Goal: Complete application form: Complete application form

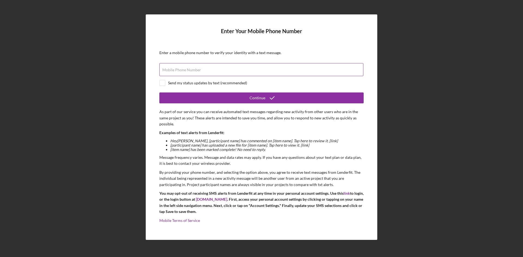
click at [176, 68] on label "Mobile Phone Number" at bounding box center [181, 70] width 39 height 4
click at [176, 68] on input "Mobile Phone Number" at bounding box center [261, 69] width 204 height 13
click at [162, 81] on input "checkbox" at bounding box center [162, 82] width 5 height 5
checkbox input "true"
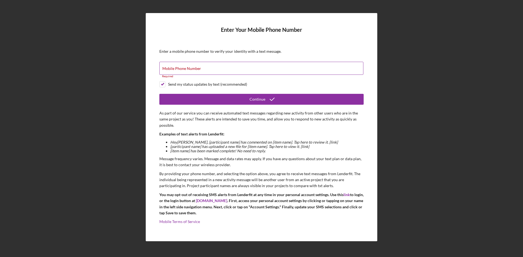
click at [180, 71] on label "Mobile Phone Number" at bounding box center [181, 68] width 39 height 4
click at [180, 71] on input "Mobile Phone Number" at bounding box center [261, 68] width 204 height 13
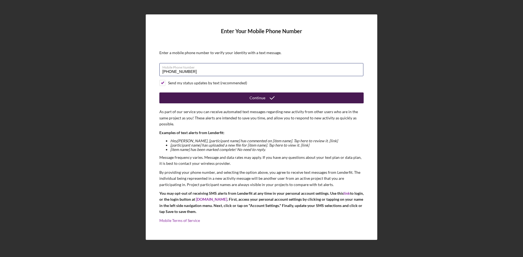
type input "[PHONE_NUMBER]"
click at [258, 100] on div "Continue" at bounding box center [257, 98] width 16 height 11
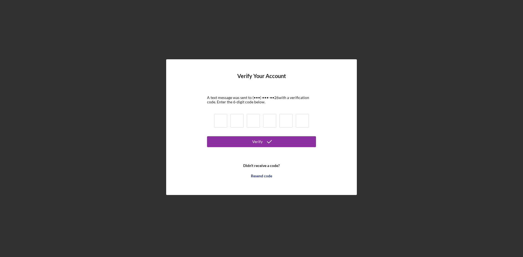
click at [223, 122] on input at bounding box center [220, 121] width 13 height 14
type input "2"
type input "5"
type input "2"
type input "6"
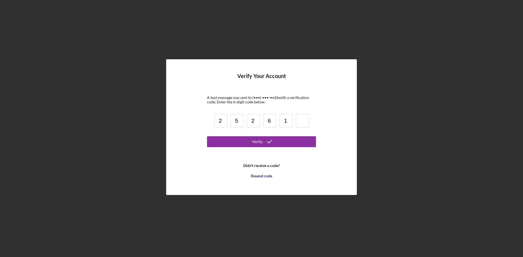
type input "1"
click at [256, 143] on div "Verify" at bounding box center [257, 141] width 10 height 11
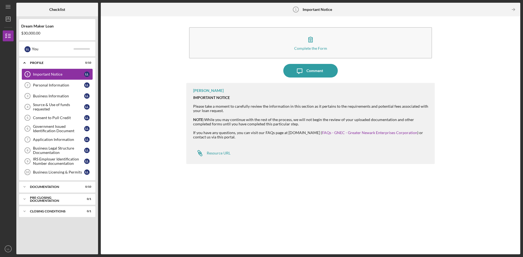
click at [55, 75] on div "Important Notice" at bounding box center [58, 74] width 51 height 4
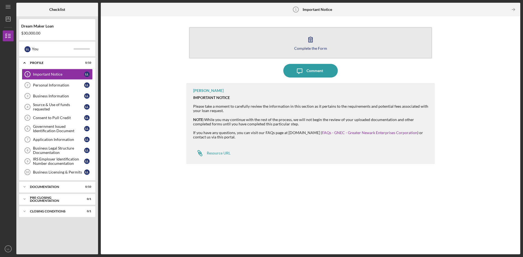
click at [308, 40] on icon "button" at bounding box center [311, 40] width 14 height 14
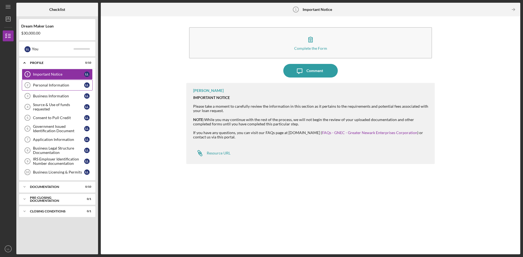
click at [47, 86] on div "Personal Information" at bounding box center [58, 85] width 51 height 4
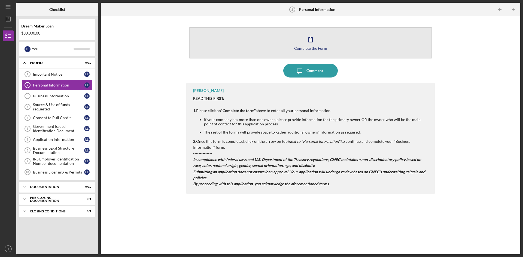
click at [313, 42] on icon "button" at bounding box center [311, 40] width 14 height 14
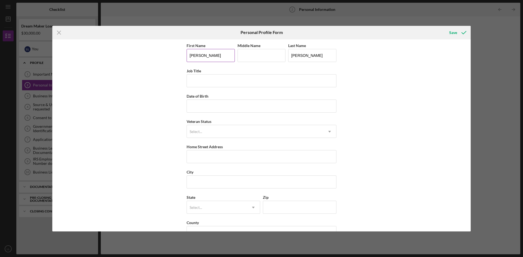
click at [213, 59] on input "[PERSON_NAME]" at bounding box center [211, 55] width 48 height 13
drag, startPoint x: 198, startPoint y: 56, endPoint x: 227, endPoint y: 55, distance: 29.7
click at [227, 55] on input "[PERSON_NAME]" at bounding box center [211, 55] width 48 height 13
click at [255, 52] on input "Middle Name" at bounding box center [261, 55] width 48 height 13
paste input "[PERSON_NAME]"
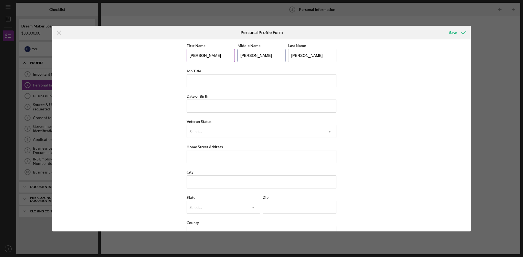
type input "[PERSON_NAME]"
drag, startPoint x: 198, startPoint y: 57, endPoint x: 218, endPoint y: 55, distance: 20.0
click at [218, 55] on input "[PERSON_NAME]" at bounding box center [211, 55] width 48 height 13
type input "[PERSON_NAME]"
drag, startPoint x: 181, startPoint y: 86, endPoint x: 184, endPoint y: 89, distance: 4.3
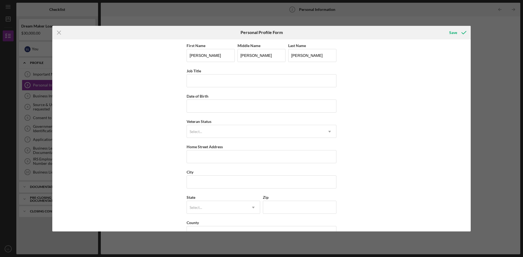
click at [181, 86] on div "First Name [PERSON_NAME] Middle Name [PERSON_NAME] Last Name [PERSON_NAME] Job …" at bounding box center [261, 135] width 418 height 192
click at [195, 83] on input "Job Title" at bounding box center [262, 80] width 150 height 13
type input "OWNER"
click at [211, 109] on input "Date of Birth" at bounding box center [262, 106] width 150 height 13
type input "1m/dd/yyyy"
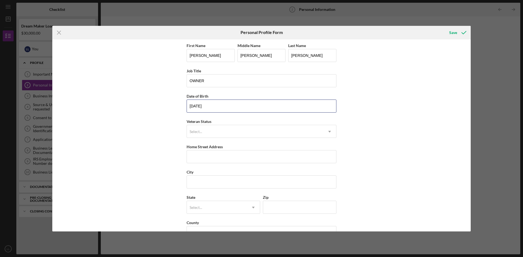
type input "[DATE]"
click at [403, 128] on div "First Name [PERSON_NAME] Middle Name [PERSON_NAME] Last Name [PERSON_NAME] Job …" at bounding box center [261, 135] width 418 height 192
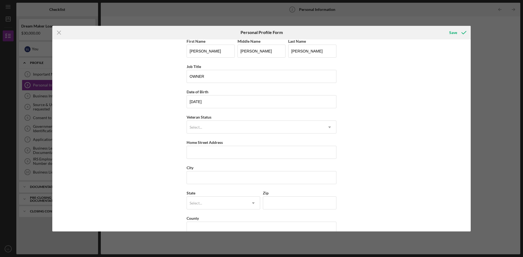
scroll to position [16, 0]
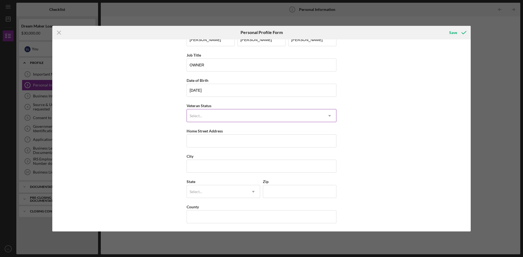
click at [327, 115] on icon "Icon/Dropdown Arrow" at bounding box center [329, 115] width 13 height 13
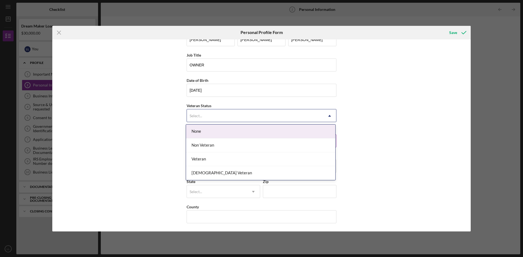
click at [200, 135] on div "None" at bounding box center [260, 132] width 149 height 14
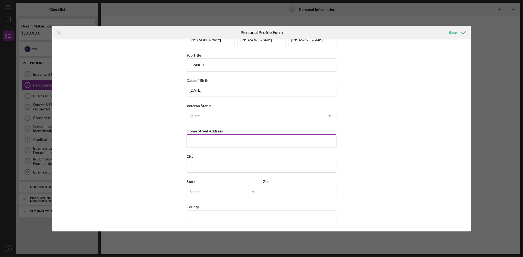
click at [214, 144] on input "Home Street Address" at bounding box center [262, 141] width 150 height 13
click at [203, 137] on input "101 like" at bounding box center [262, 141] width 150 height 13
click at [214, 141] on input "101 Lake viow" at bounding box center [262, 141] width 150 height 13
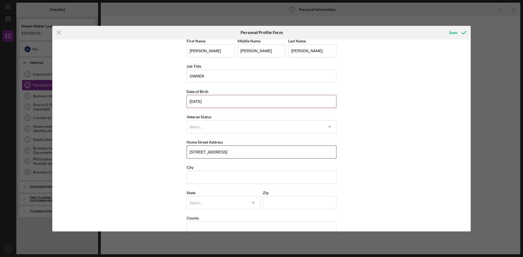
scroll to position [0, 0]
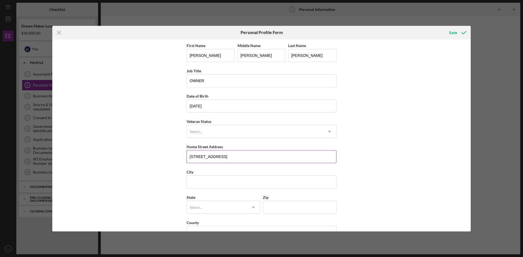
click at [229, 156] on input "[STREET_ADDRESS]" at bounding box center [262, 156] width 150 height 13
type input "[STREET_ADDRESS]"
click at [200, 186] on input "City" at bounding box center [262, 182] width 150 height 13
click at [204, 187] on input "City" at bounding box center [262, 182] width 150 height 13
type input "EDISON"
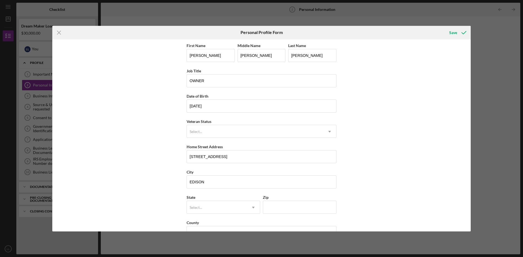
type input "[US_STATE]"
type input "08817"
type input "[GEOGRAPHIC_DATA]"
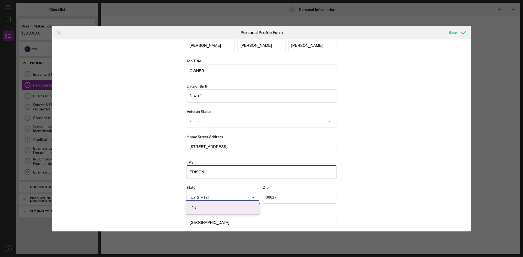
scroll to position [16, 0]
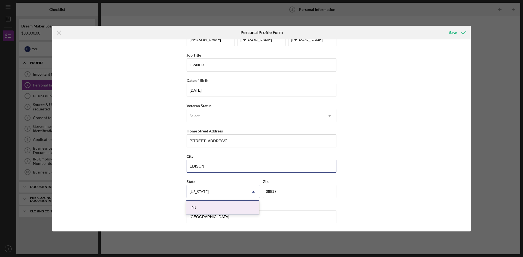
type input "EDISON"
click at [421, 142] on div "First Name [PERSON_NAME] Middle Name [PERSON_NAME] Last Name [PERSON_NAME] Job …" at bounding box center [261, 135] width 418 height 192
click at [229, 194] on div "[US_STATE]" at bounding box center [217, 192] width 60 height 13
click at [191, 208] on div "NJ" at bounding box center [222, 208] width 73 height 14
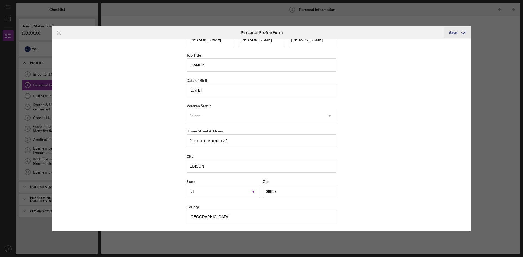
click at [462, 32] on icon "submit" at bounding box center [464, 33] width 14 height 14
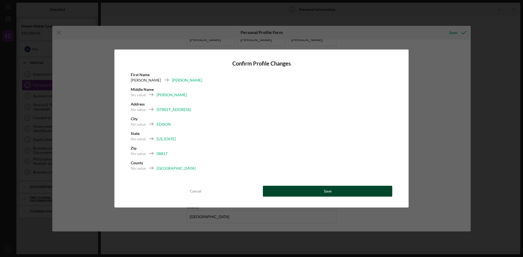
click at [316, 195] on button "Save" at bounding box center [327, 191] width 129 height 11
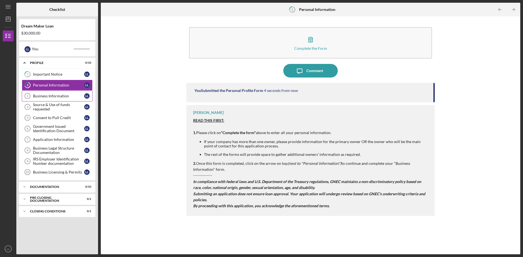
click at [55, 97] on div "Business Information" at bounding box center [58, 96] width 51 height 4
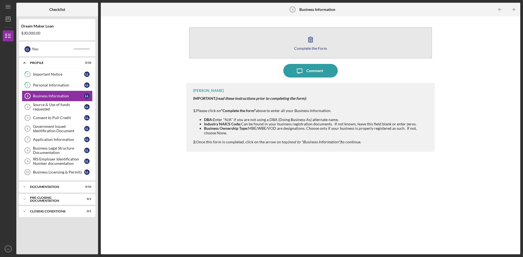
click at [310, 42] on icon "button" at bounding box center [311, 40] width 14 height 14
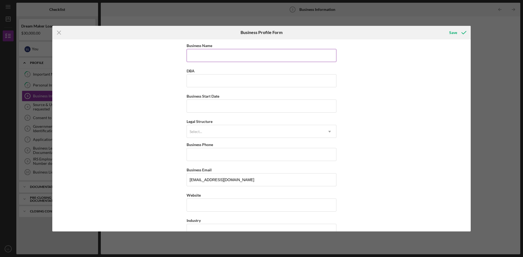
click at [211, 54] on input "Business Name" at bounding box center [262, 55] width 150 height 13
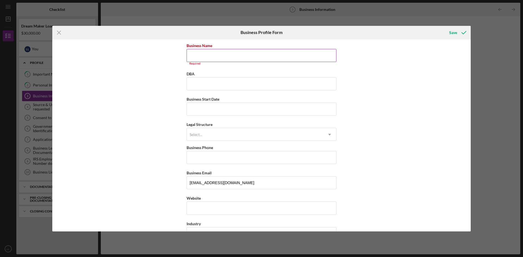
click at [203, 54] on input "Business Name" at bounding box center [262, 55] width 150 height 13
paste input "EDISON TEXMEX DELI LLC"
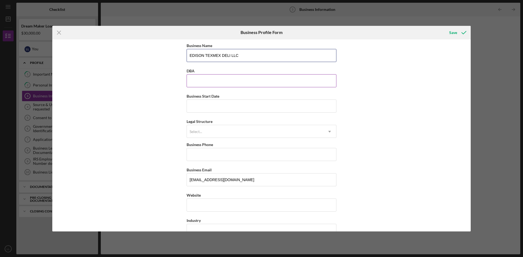
type input "EDISON TEXMEX DELI LLC"
click at [216, 82] on input "DBA" at bounding box center [262, 80] width 150 height 13
click at [197, 108] on input "Business Start Date" at bounding box center [262, 106] width 150 height 13
click at [193, 104] on input "Business Start Date" at bounding box center [262, 106] width 150 height 13
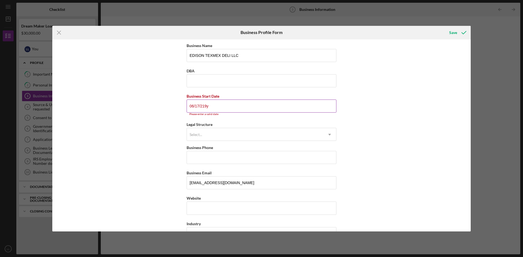
click at [217, 106] on input "06/17/219y" at bounding box center [262, 106] width 150 height 13
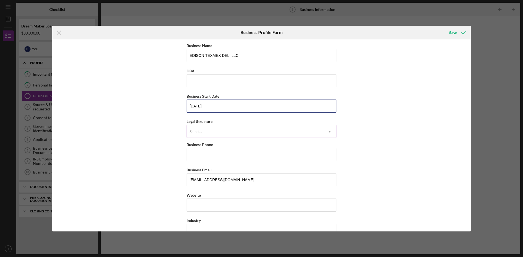
type input "[DATE]"
click at [264, 135] on div "Select..." at bounding box center [255, 132] width 136 height 13
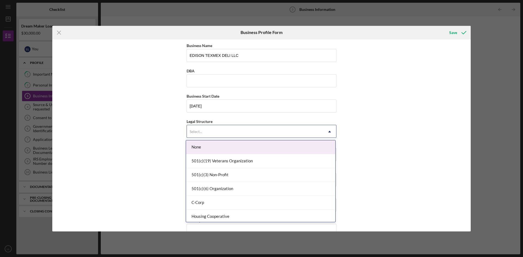
click at [354, 102] on div "Business Name EDISON TEXMEX DELI LLC DBA Business Start Date [DATE] Legal Struc…" at bounding box center [261, 135] width 418 height 192
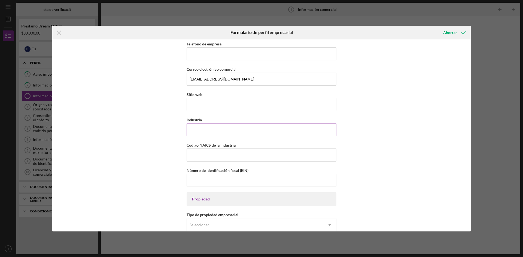
scroll to position [109, 0]
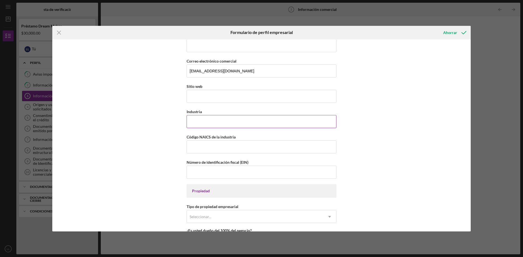
click at [245, 126] on input "Industria" at bounding box center [262, 121] width 150 height 13
click at [387, 111] on div "Nombre de la empresa EDISON TEXMEX DELI LLC DBA Fecha de inicio de la actividad…" at bounding box center [261, 135] width 418 height 192
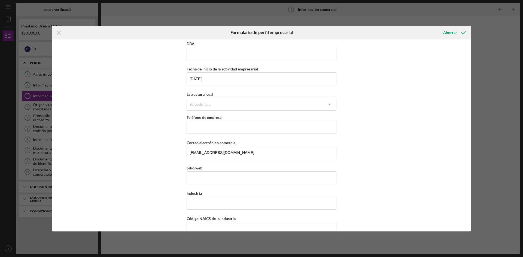
scroll to position [0, 0]
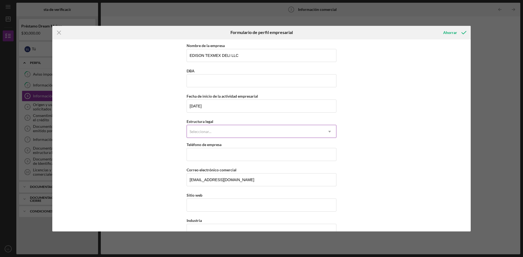
click at [258, 134] on div "Seleccionar..." at bounding box center [255, 132] width 136 height 13
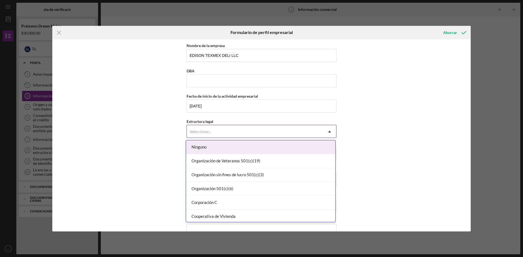
click at [199, 144] on div "Ninguno" at bounding box center [260, 148] width 149 height 14
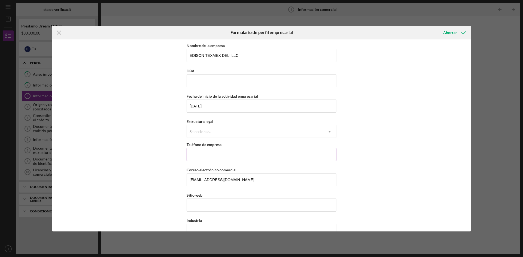
click at [212, 156] on input "Teléfono de empresa" at bounding box center [262, 154] width 150 height 13
paste input "[PHONE_NUMBER]"
type input "[PHONE_NUMBER]"
click at [223, 129] on div "Seleccionar..." at bounding box center [255, 132] width 136 height 13
click at [433, 143] on div "Nombre de la empresa EDISON TEXMEX DELI LLC DBA Fecha de inicio de la actividad…" at bounding box center [261, 135] width 418 height 192
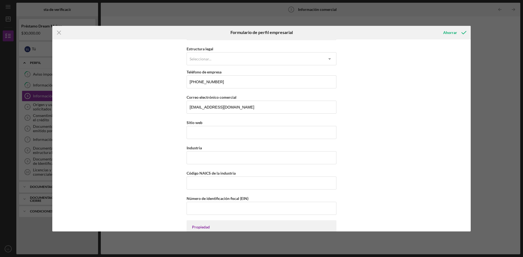
scroll to position [82, 0]
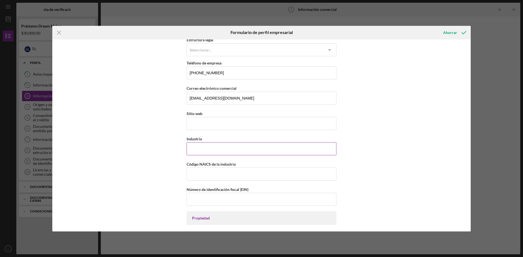
click at [221, 148] on input "Industria" at bounding box center [262, 148] width 150 height 13
type input "RESTAURANTE"
click at [227, 175] on input "Código NAICS de la industria" at bounding box center [262, 174] width 150 height 13
drag, startPoint x: 199, startPoint y: 165, endPoint x: 210, endPoint y: 165, distance: 11.2
click at [210, 165] on font "Código NAICS de la industria" at bounding box center [211, 164] width 49 height 5
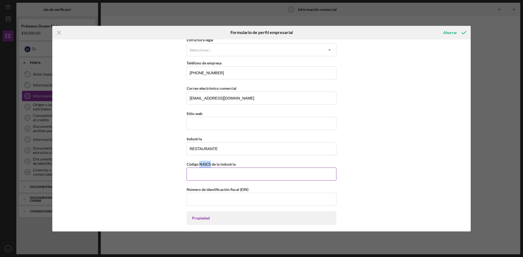
copy font "NAICS"
click at [201, 174] on input "Código NAICS de la industria" at bounding box center [262, 174] width 150 height 13
paste input "722511"
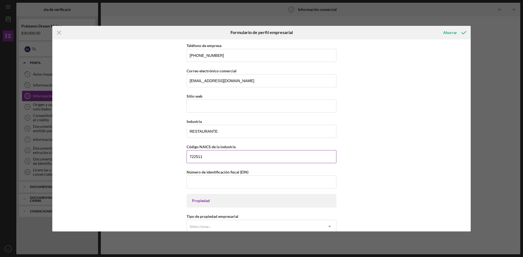
scroll to position [136, 0]
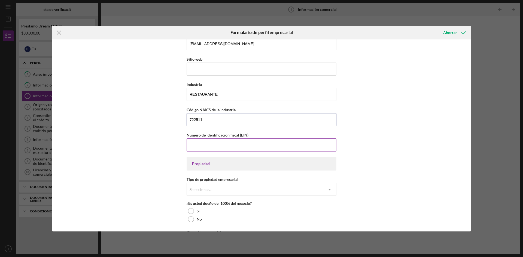
type input "722511"
click at [224, 148] on input "Número de identificación fiscal (EIN)" at bounding box center [262, 145] width 150 height 13
click at [201, 139] on input "Número de identificación fiscal (EIN)" at bounding box center [262, 145] width 150 height 13
type input "[US_EMPLOYER_IDENTIFICATION_NUMBER]"
click at [215, 168] on div "Propiedad" at bounding box center [262, 164] width 150 height 14
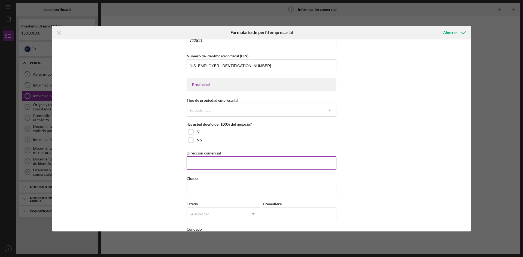
scroll to position [218, 0]
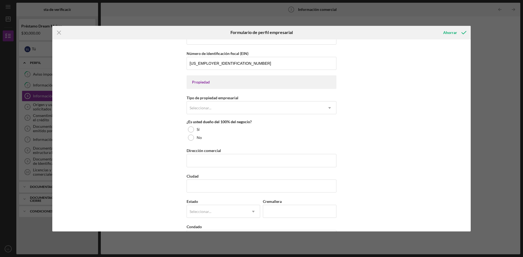
click at [396, 126] on div "Nombre de la empresa EDISON TEXMEX DELI LLC DBA Fecha de inicio de la actividad…" at bounding box center [261, 135] width 418 height 192
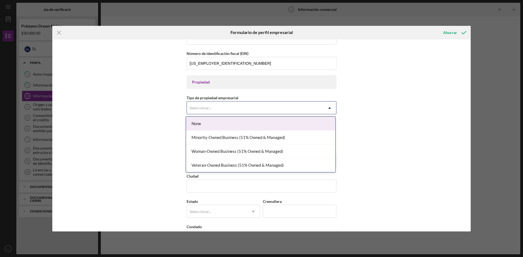
click at [330, 108] on icon "Icon/Dropdown Arrow" at bounding box center [329, 108] width 13 height 13
click at [203, 122] on font "Ninguno" at bounding box center [198, 123] width 15 height 5
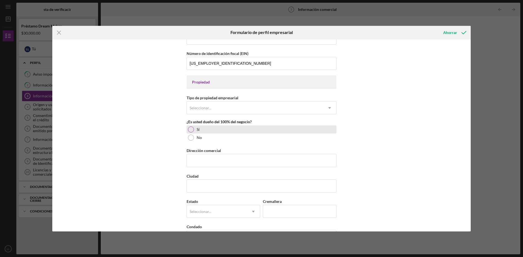
click at [190, 129] on div at bounding box center [191, 130] width 6 height 6
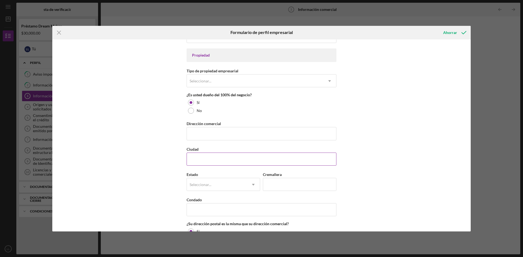
scroll to position [245, 0]
click at [219, 133] on input "Dirección comercial" at bounding box center [262, 133] width 150 height 13
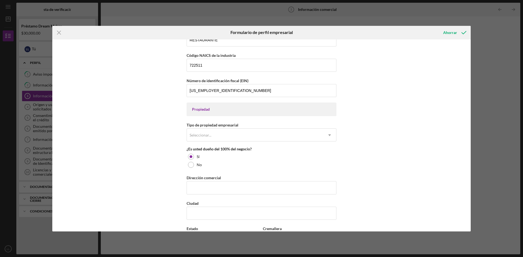
click at [413, 72] on div "Nombre de la empresa EDISON TEXMEX DELI LLC DBA Fecha de inicio de la actividad…" at bounding box center [261, 135] width 418 height 192
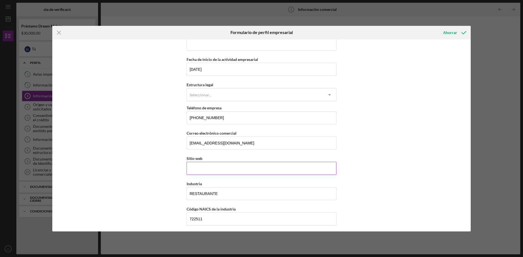
scroll to position [27, 0]
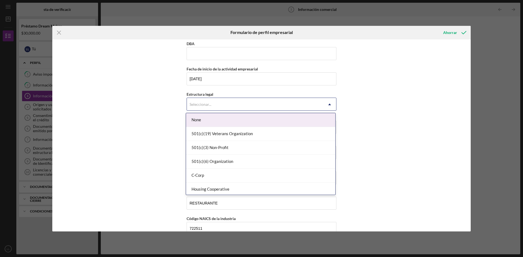
click at [316, 104] on div "Seleccionar..." at bounding box center [255, 104] width 136 height 13
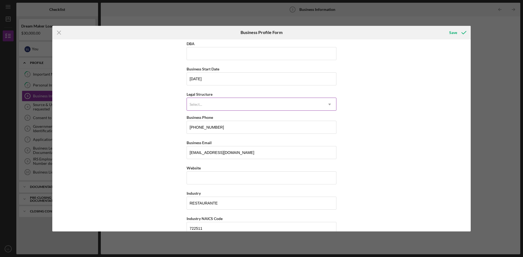
click at [332, 103] on icon "Icon/Dropdown Arrow" at bounding box center [329, 104] width 13 height 13
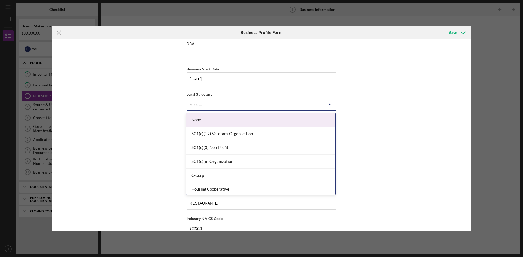
click at [197, 122] on div "None" at bounding box center [260, 120] width 149 height 14
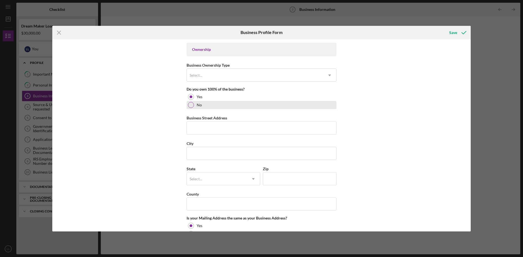
scroll to position [245, 0]
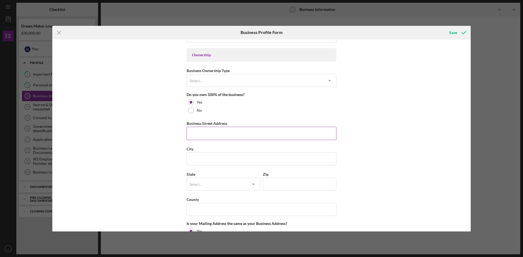
click at [223, 137] on input "Business Street Address" at bounding box center [262, 133] width 150 height 13
click at [374, 77] on div "Business Name EDISON TEXMEX DELI LLC DBA Business Start Date [DATE] Legal Struc…" at bounding box center [261, 135] width 418 height 192
click at [199, 132] on input "Business Street Address" at bounding box center [262, 133] width 150 height 13
paste input "[STREET_ADDRESS]"
drag, startPoint x: 235, startPoint y: 133, endPoint x: 271, endPoint y: 134, distance: 36.5
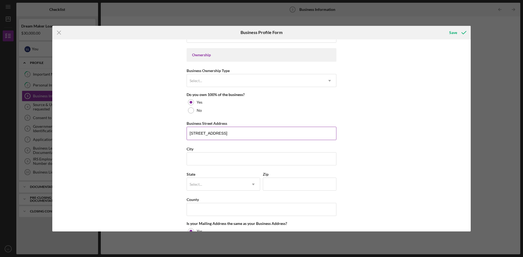
click at [271, 134] on input "[STREET_ADDRESS]" at bounding box center [262, 133] width 150 height 13
type input "[STREET_ADDRESS]"
click at [206, 160] on input "City" at bounding box center [262, 158] width 150 height 13
paste input "[GEOGRAPHIC_DATA]"
drag, startPoint x: 205, startPoint y: 159, endPoint x: 226, endPoint y: 159, distance: 21.2
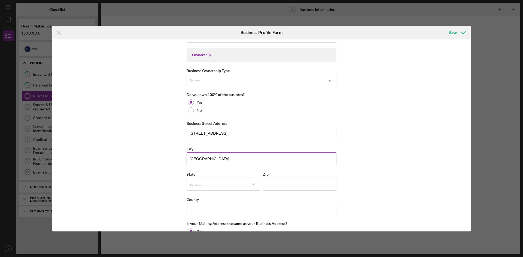
click at [226, 159] on input "[GEOGRAPHIC_DATA]" at bounding box center [262, 158] width 150 height 13
type input "[GEOGRAPHIC_DATA]"
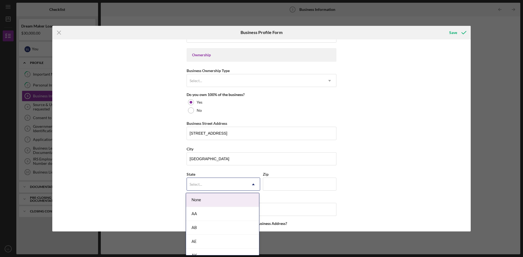
click at [225, 185] on div "Select..." at bounding box center [217, 184] width 60 height 13
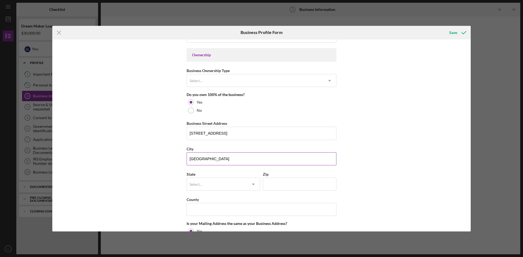
drag, startPoint x: 205, startPoint y: 159, endPoint x: 210, endPoint y: 158, distance: 5.2
click at [210, 158] on input "[GEOGRAPHIC_DATA]" at bounding box center [262, 158] width 150 height 13
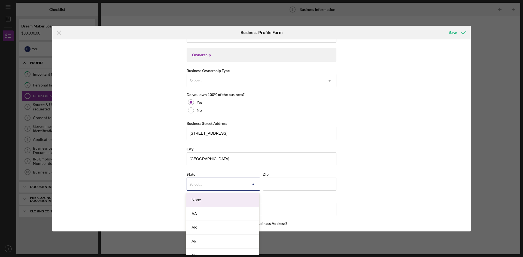
click at [203, 185] on div "Select..." at bounding box center [217, 184] width 60 height 13
paste input "NJ"
type input "NJ"
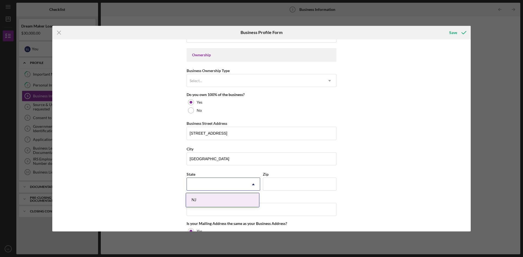
click at [188, 185] on div at bounding box center [217, 184] width 60 height 13
click at [283, 187] on input "Zip" at bounding box center [300, 184] width 74 height 13
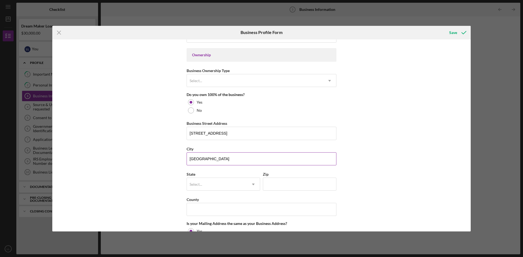
drag, startPoint x: 211, startPoint y: 158, endPoint x: 229, endPoint y: 158, distance: 17.7
click at [229, 158] on input "[GEOGRAPHIC_DATA]" at bounding box center [262, 158] width 150 height 13
click at [271, 182] on input "Zip" at bounding box center [300, 184] width 74 height 13
paste input "08817"
type input "08817"
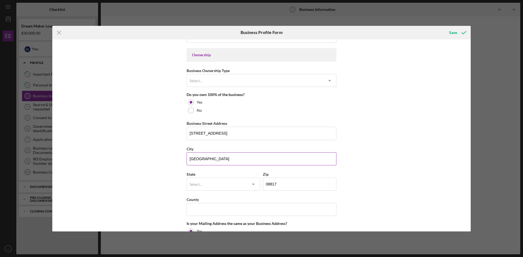
click at [224, 159] on input "[GEOGRAPHIC_DATA]" at bounding box center [262, 158] width 150 height 13
type input "EDISON"
click at [152, 180] on div "Business Name EDISON TEXMEX DELI LLC DBA Business Start Date [DATE] Legal Struc…" at bounding box center [261, 135] width 418 height 192
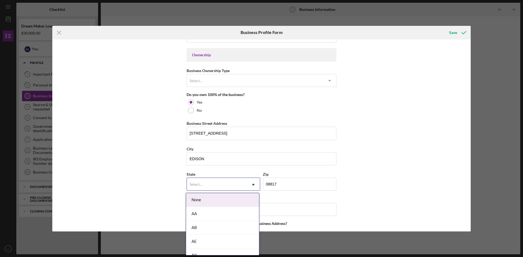
click at [253, 184] on icon "Icon/Dropdown Arrow" at bounding box center [253, 184] width 13 height 13
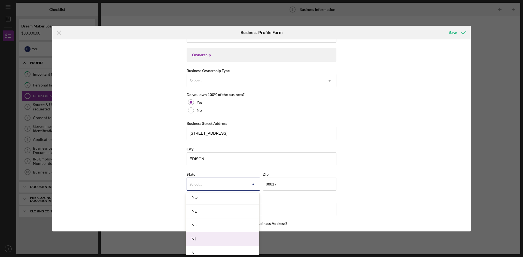
click at [197, 238] on div "NJ" at bounding box center [222, 240] width 73 height 14
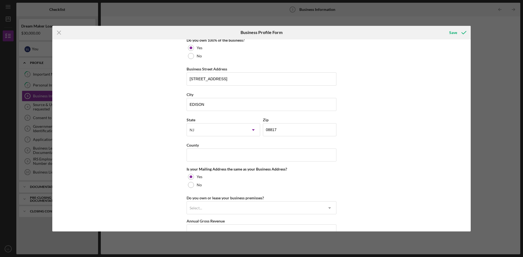
scroll to position [327, 0]
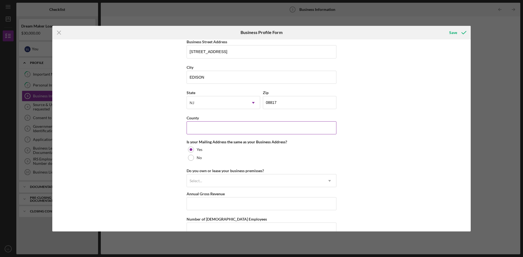
click at [212, 129] on input "County" at bounding box center [262, 127] width 150 height 13
click at [211, 129] on input "County" at bounding box center [262, 127] width 150 height 13
type input "[GEOGRAPHIC_DATA]"
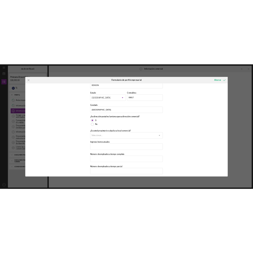
scroll to position [364, 0]
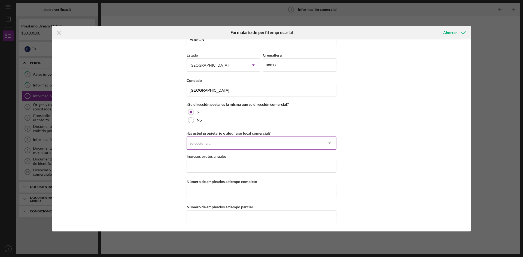
click at [328, 143] on icon "Icon/Dropdown Arrow" at bounding box center [329, 143] width 13 height 13
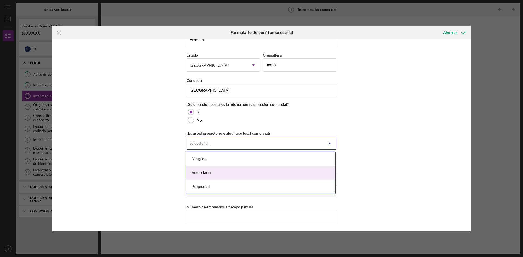
click at [205, 173] on font "Arrendado" at bounding box center [200, 172] width 19 height 5
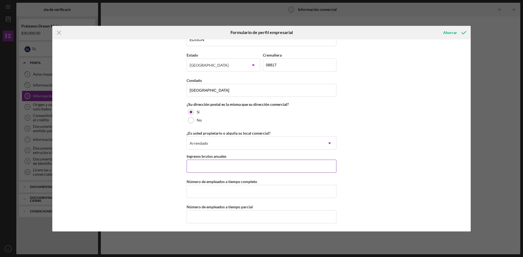
click at [229, 165] on input "Ingresos brutos anuales" at bounding box center [262, 166] width 150 height 13
click at [383, 155] on div "Nombre de la empresa EDISON TEXMEX DELI LLC DBA Fecha de inicio de la actividad…" at bounding box center [261, 135] width 418 height 192
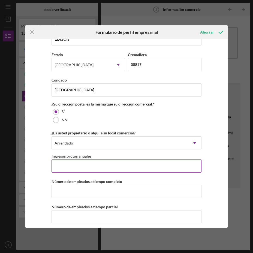
click at [76, 166] on input "Ingresos brutos anuales" at bounding box center [126, 165] width 150 height 13
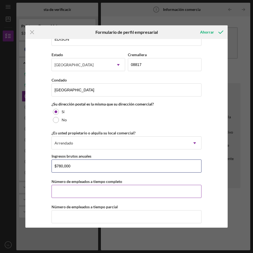
type input "$780,000"
click at [87, 190] on input "Número de empleados a tiempo completo" at bounding box center [126, 191] width 150 height 13
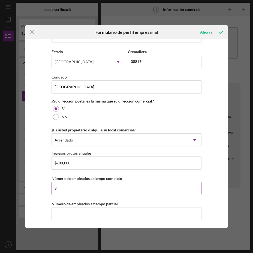
scroll to position [368, 0]
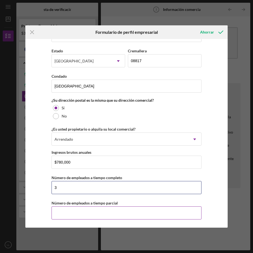
type input "3"
click at [59, 211] on input "Número de empleados a tiempo parcial" at bounding box center [126, 212] width 150 height 13
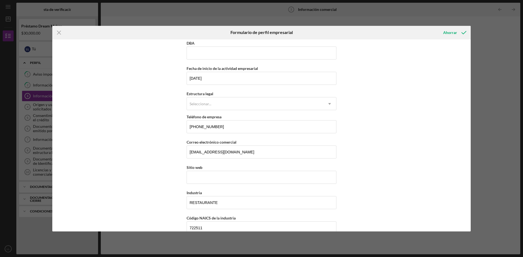
scroll to position [0, 0]
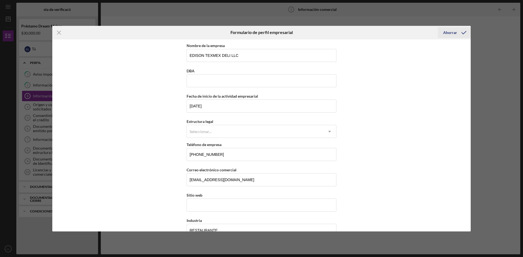
type input "1"
click at [452, 32] on font "Ahorrar" at bounding box center [450, 32] width 14 height 5
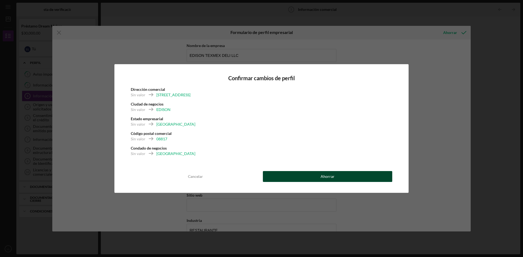
click at [311, 176] on button "Ahorrar" at bounding box center [327, 176] width 129 height 11
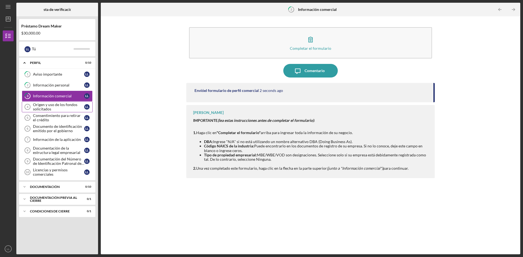
click at [54, 107] on font "Origen y uso de los fondos solicitados" at bounding box center [55, 106] width 44 height 9
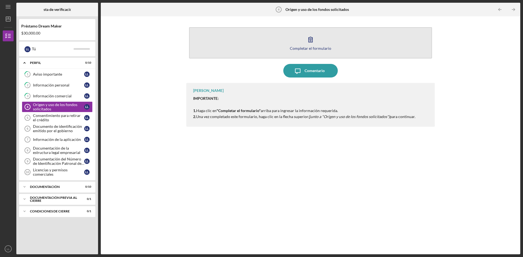
click at [316, 35] on icon "button" at bounding box center [311, 40] width 14 height 14
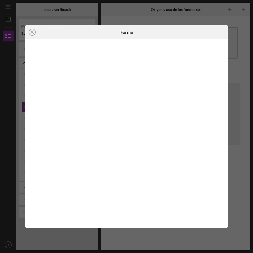
click at [189, 17] on div "Icon/Close Forma" at bounding box center [126, 126] width 253 height 253
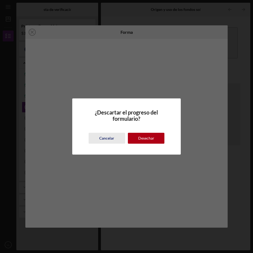
click at [109, 137] on font "Cancelar" at bounding box center [106, 138] width 15 height 5
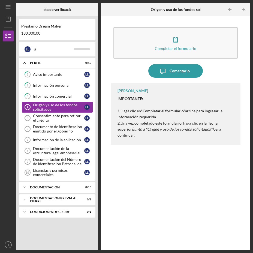
click at [36, 105] on font "Origen y uso de los fondos solicitados" at bounding box center [55, 106] width 44 height 9
click at [44, 120] on font "Consentimiento para retirar el crédito" at bounding box center [57, 117] width 48 height 9
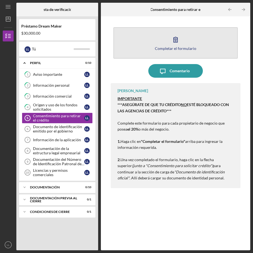
click at [176, 39] on icon "button" at bounding box center [176, 40] width 14 height 14
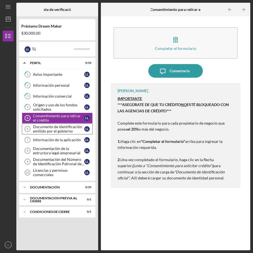
click at [52, 130] on font "Documento de identificación emitido por el gobierno" at bounding box center [57, 128] width 49 height 9
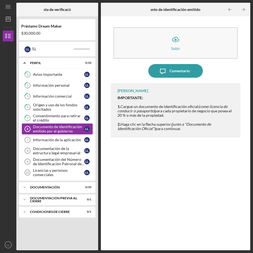
click at [62, 129] on font "Documento de identificación emitido por el gobierno" at bounding box center [57, 128] width 49 height 9
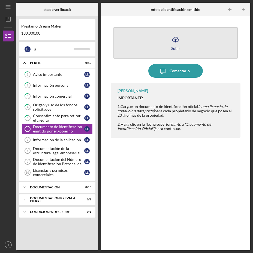
click at [177, 38] on icon "Icon/Upload" at bounding box center [176, 40] width 14 height 14
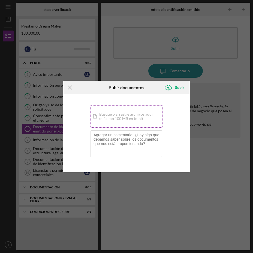
click at [116, 114] on div "Icon/Document Busque o arrastre archivos aquí (máximo 100 MB en total) Toque pa…" at bounding box center [126, 116] width 72 height 22
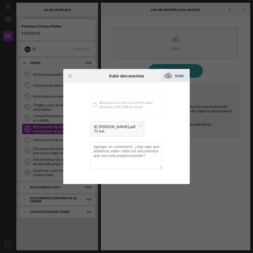
click at [178, 74] on font "Subir" at bounding box center [179, 75] width 9 height 5
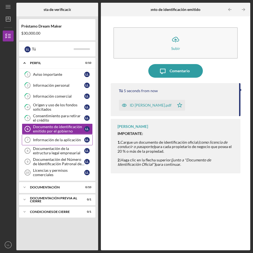
click at [52, 141] on font "Información de la aplicación" at bounding box center [57, 139] width 48 height 5
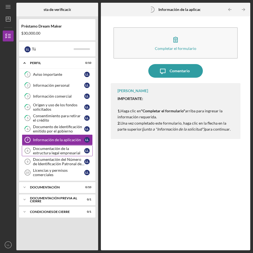
click at [60, 151] on font "Documentación de la estructura legal empresarial" at bounding box center [56, 150] width 47 height 9
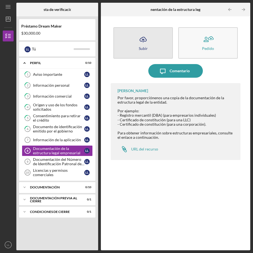
click at [146, 42] on icon "Icon/Upload" at bounding box center [143, 40] width 14 height 14
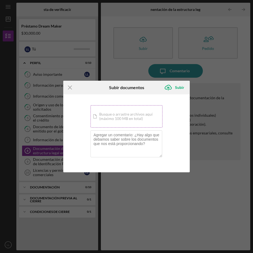
click at [108, 119] on div "Icon/Document Busque o arrastre archivos aquí (máximo 100 MB en total) Toque pa…" at bounding box center [126, 116] width 72 height 22
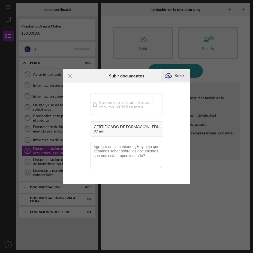
click at [178, 74] on font "Subir" at bounding box center [179, 75] width 9 height 5
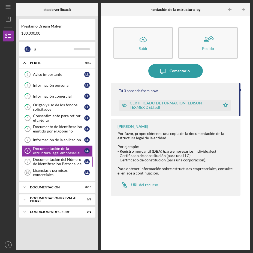
click at [58, 163] on font "Documentación del Número de Identificación Patronal del IRS" at bounding box center [58, 163] width 51 height 13
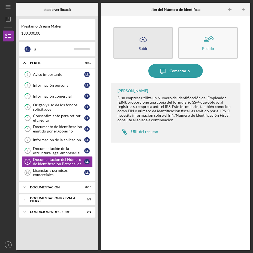
click at [137, 39] on icon "Icon/Upload" at bounding box center [143, 40] width 14 height 14
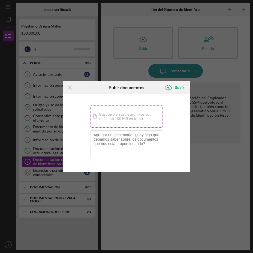
click at [118, 113] on div "Icon/Document Busque o arrastre archivos aquí (máximo 100 MB en total) Toque pa…" at bounding box center [126, 116] width 72 height 22
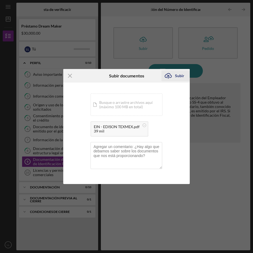
click at [176, 75] on font "Subir" at bounding box center [179, 75] width 9 height 5
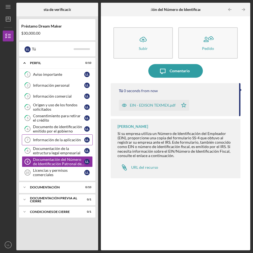
click at [46, 140] on font "Información de la aplicación" at bounding box center [57, 139] width 48 height 5
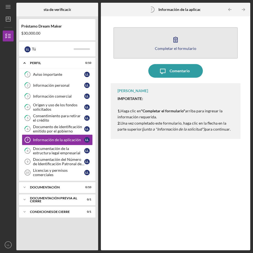
click at [178, 43] on icon "button" at bounding box center [176, 40] width 14 height 14
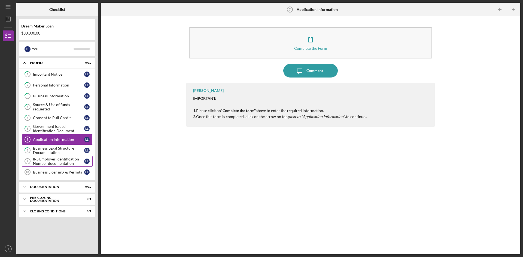
click at [47, 159] on div "IRS Employer Identification Number documentation" at bounding box center [58, 161] width 51 height 9
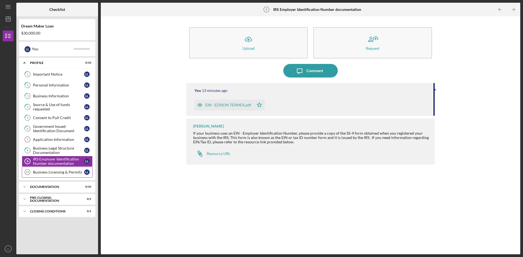
click at [45, 173] on div "Business Licensing & Permits" at bounding box center [58, 172] width 51 height 4
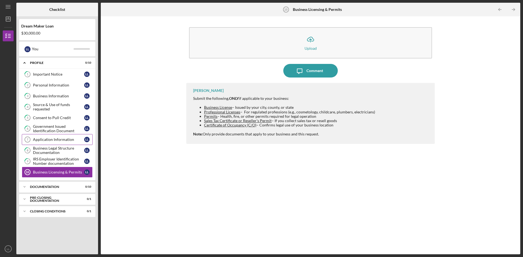
click at [54, 141] on div "Application Information" at bounding box center [58, 140] width 51 height 4
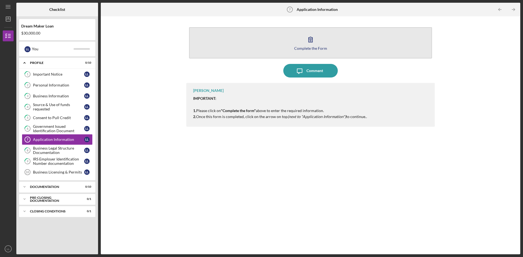
click at [311, 38] on icon "button" at bounding box center [311, 40] width 14 height 14
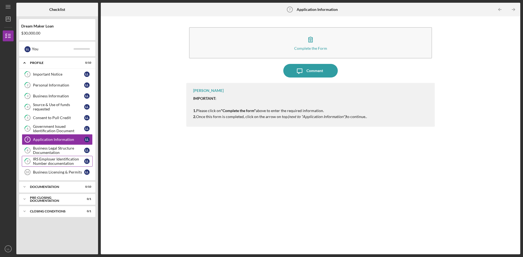
click at [50, 164] on div "IRS Employer Identification Number documentation" at bounding box center [58, 161] width 51 height 9
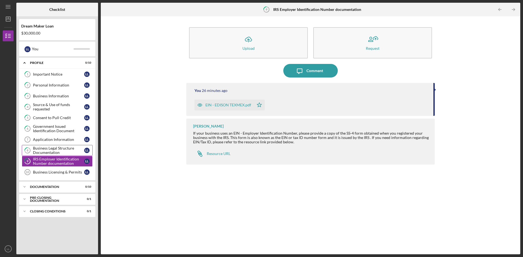
click at [44, 147] on div "Business Legal Structure Documentation" at bounding box center [58, 150] width 51 height 9
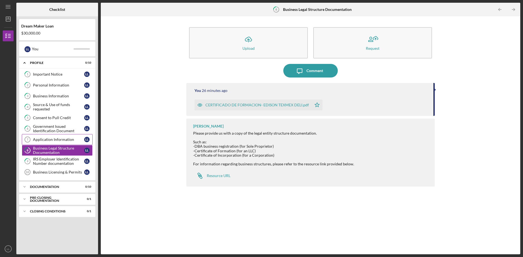
click at [43, 141] on div "Application Information" at bounding box center [58, 140] width 51 height 4
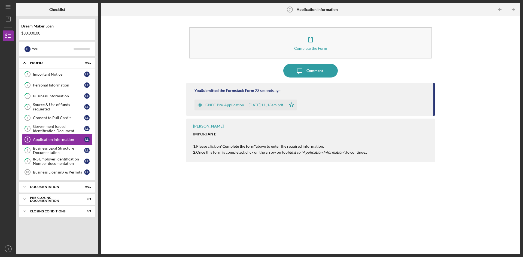
click at [257, 103] on div "GNEC Pre-Application -- [DATE] 11_18am.pdf" at bounding box center [244, 105] width 78 height 4
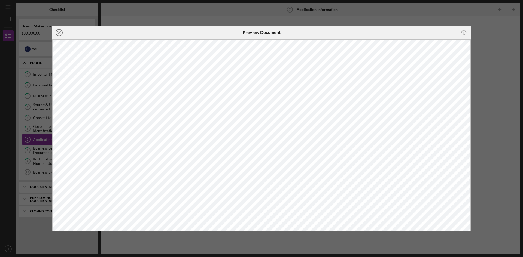
click at [60, 31] on icon "Icon/Close" at bounding box center [59, 33] width 14 height 14
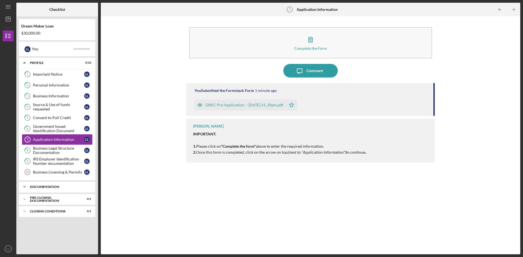
click at [35, 189] on div "Icon/Expander Documentation 0 / 10" at bounding box center [57, 187] width 76 height 11
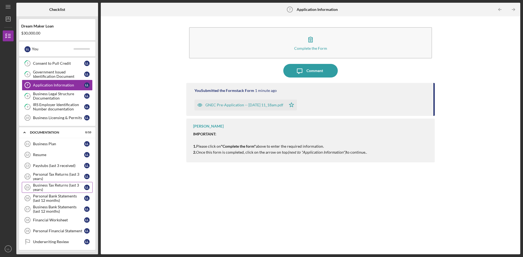
scroll to position [80, 0]
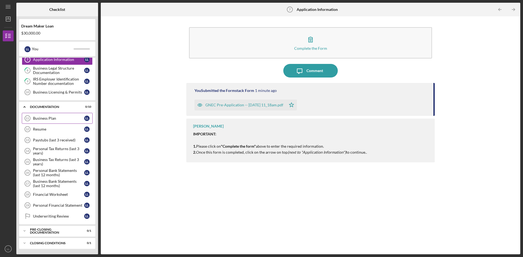
click at [50, 118] on div "Business Plan" at bounding box center [58, 118] width 51 height 4
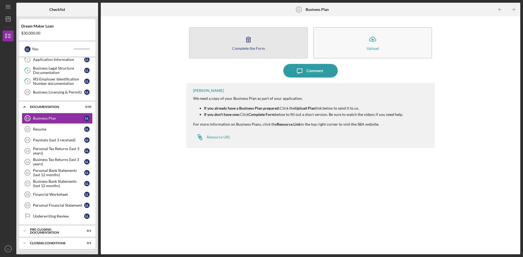
click at [251, 42] on icon "button" at bounding box center [249, 40] width 14 height 14
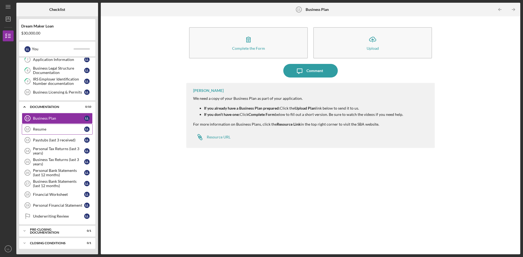
click at [49, 130] on div "Resume" at bounding box center [58, 129] width 51 height 4
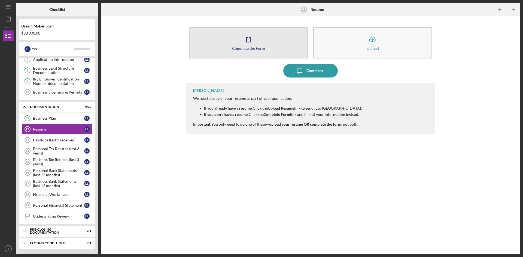
click at [253, 48] on div "Complete the Form" at bounding box center [248, 48] width 33 height 4
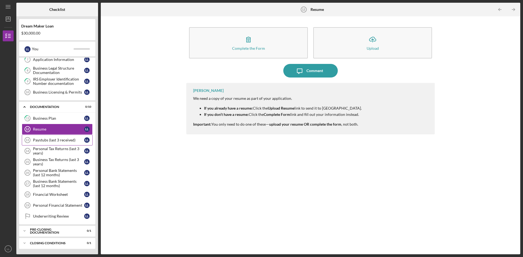
click at [54, 139] on div "Paystubs (last 3 received)" at bounding box center [58, 140] width 51 height 4
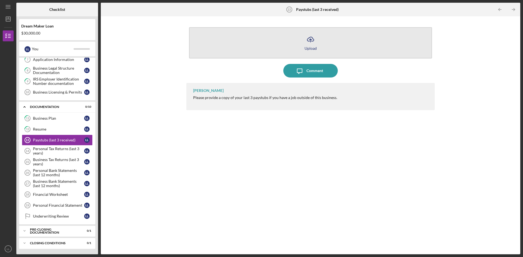
click at [320, 36] on button "Icon/Upload Upload" at bounding box center [310, 42] width 243 height 31
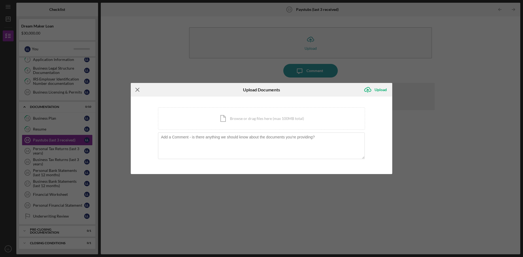
click at [139, 88] on line at bounding box center [138, 90] width 4 height 4
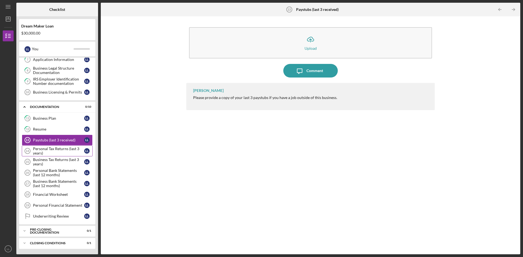
click at [56, 150] on div "Personal Tax Returns (last 3 years)" at bounding box center [58, 151] width 51 height 9
